Goal: Task Accomplishment & Management: Use online tool/utility

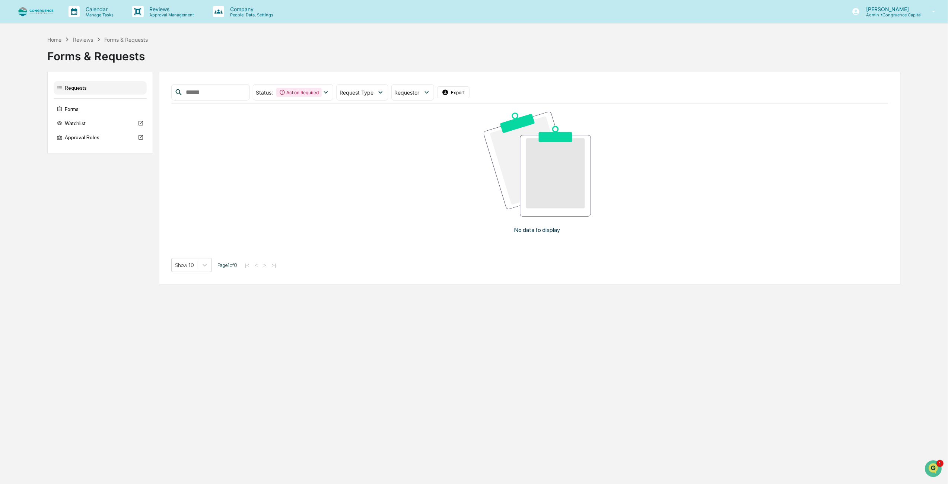
click at [247, 54] on div "Forms & Requests" at bounding box center [473, 53] width 853 height 19
click at [247, 13] on p "People, Data, Settings" at bounding box center [250, 14] width 53 height 5
click at [373, 483] on div at bounding box center [474, 489] width 948 height 0
click at [747, 133] on div "No data to display" at bounding box center [536, 175] width 731 height 143
click at [728, 128] on div "No data to display" at bounding box center [536, 175] width 731 height 143
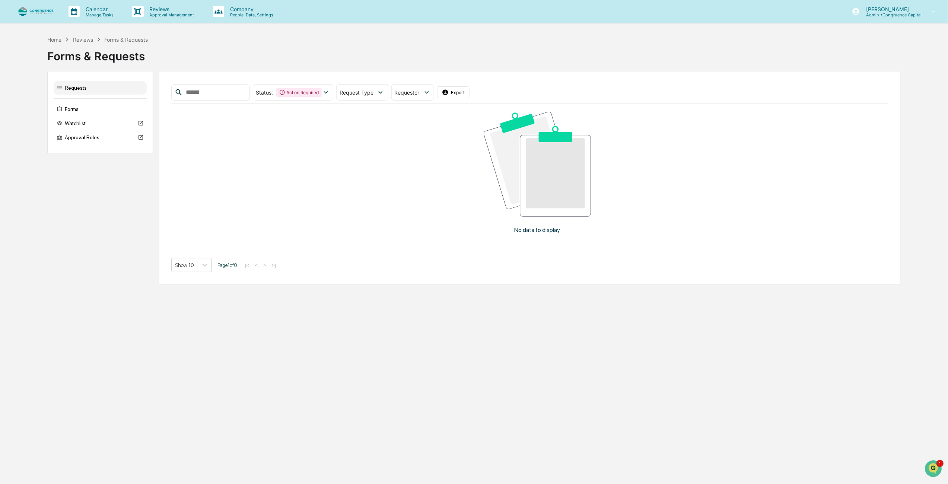
click at [806, 158] on div "No data to display" at bounding box center [536, 175] width 731 height 143
click at [278, 57] on div "Forms & Requests" at bounding box center [473, 53] width 853 height 19
click at [784, 14] on div "Calendar Manage Tasks Reviews Approval Management Company People, Data, Setting…" at bounding box center [474, 11] width 948 height 23
click at [237, 12] on p "People, Data, Settings" at bounding box center [250, 14] width 53 height 5
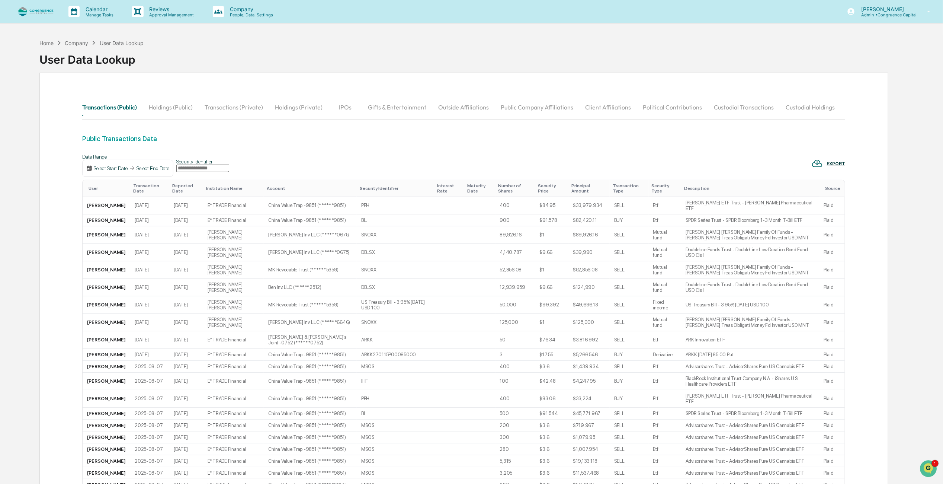
click at [117, 170] on div "Select Start Date" at bounding box center [111, 168] width 34 height 6
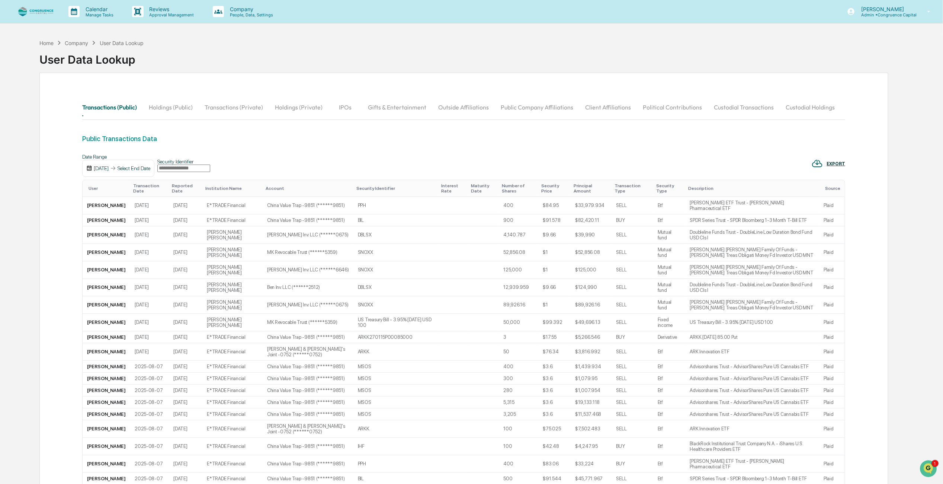
click at [150, 168] on div "Select End Date" at bounding box center [134, 168] width 33 height 6
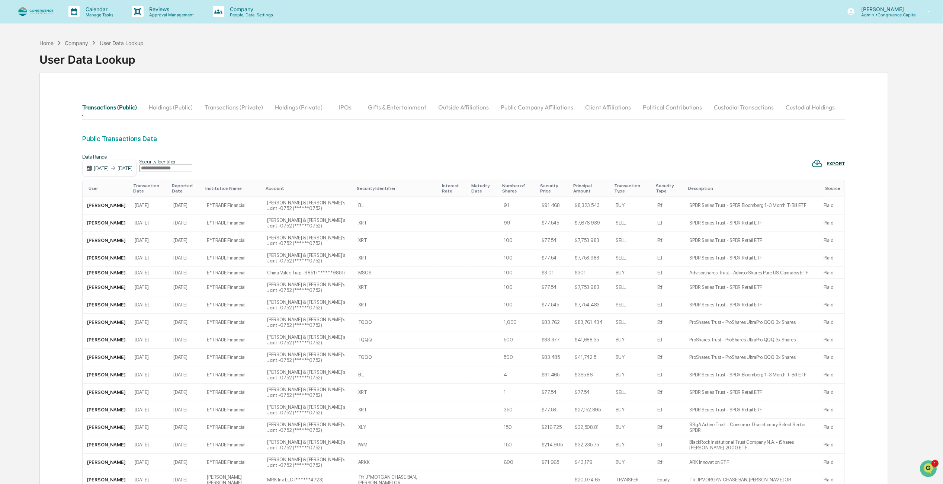
click at [841, 162] on div "EXPORT" at bounding box center [836, 163] width 19 height 5
